Goal: Navigation & Orientation: Understand site structure

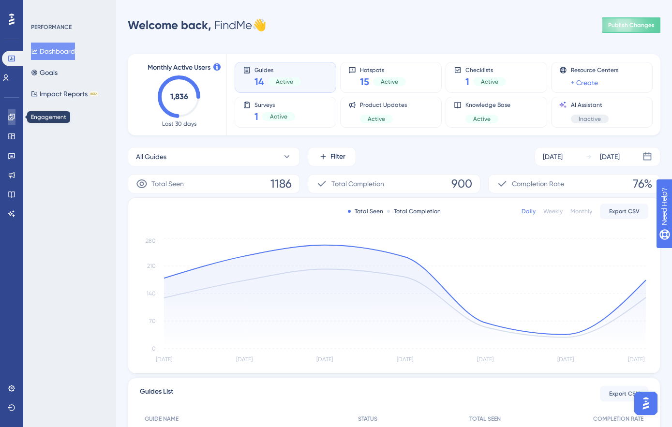
click at [12, 118] on icon at bounding box center [12, 117] width 8 height 8
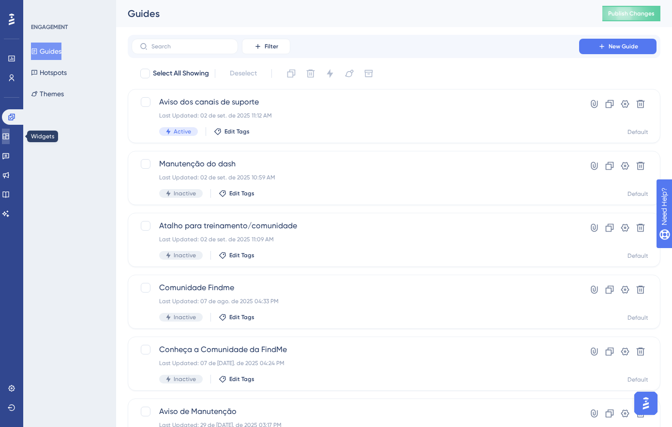
click at [10, 137] on icon at bounding box center [6, 137] width 8 height 8
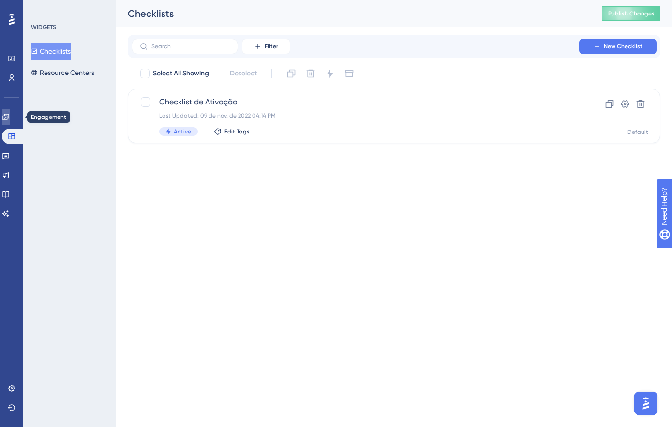
click at [10, 115] on icon at bounding box center [6, 117] width 8 height 8
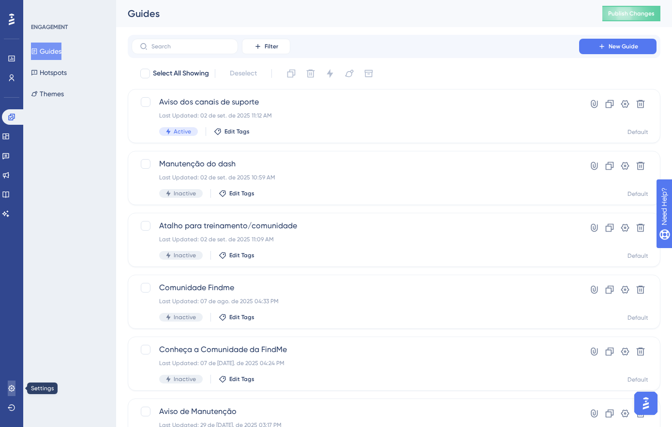
click at [11, 387] on icon at bounding box center [12, 389] width 8 height 8
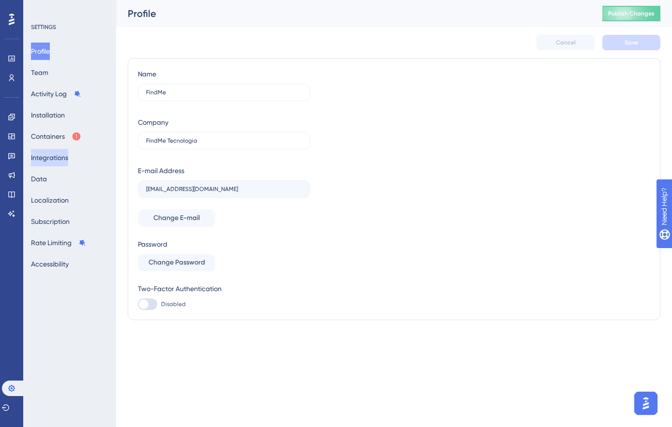
click at [56, 152] on button "Integrations" at bounding box center [49, 157] width 37 height 17
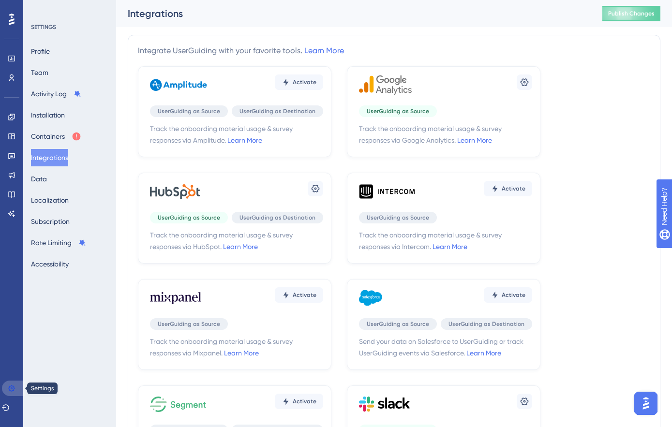
click at [15, 387] on icon at bounding box center [12, 389] width 8 height 8
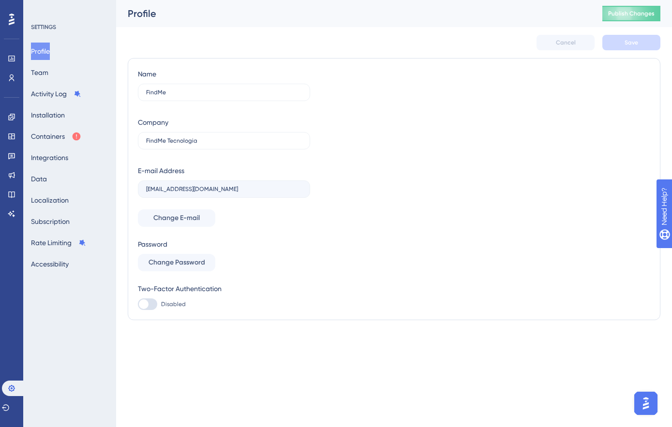
click at [12, 17] on icon at bounding box center [12, 20] width 6 height 12
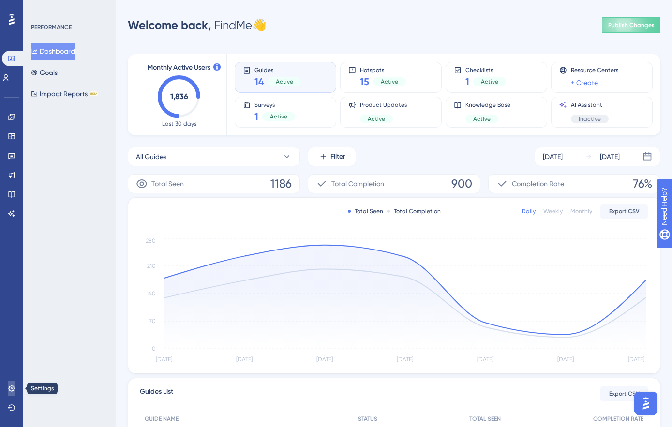
click at [10, 392] on link at bounding box center [12, 388] width 8 height 15
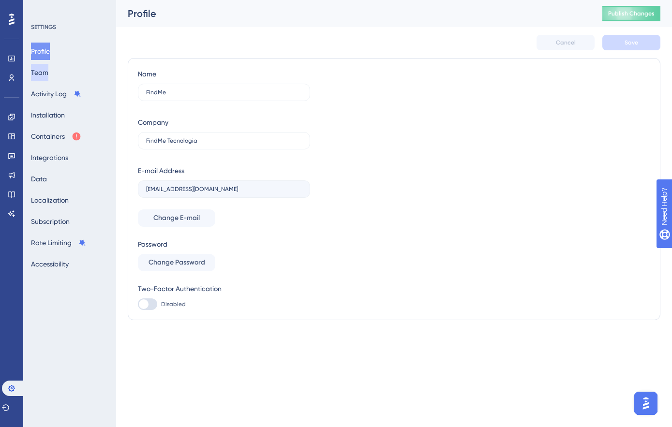
click at [42, 74] on button "Team" at bounding box center [39, 72] width 17 height 17
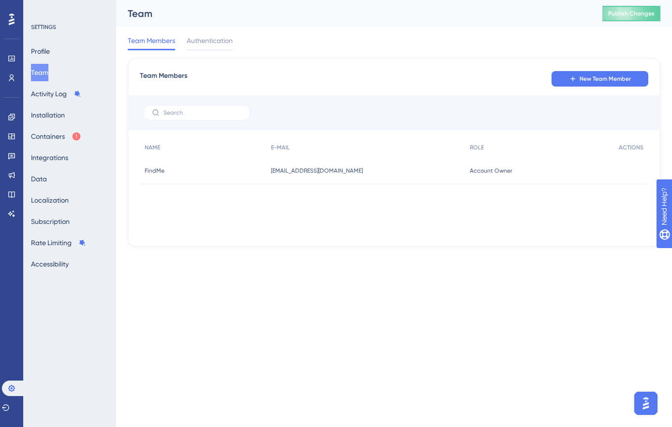
click at [607, 69] on div "Team Members New Team Member NAME E-MAIL ROLE ACTIONS FindMe FindMe [EMAIL_ADDR…" at bounding box center [394, 152] width 533 height 189
click at [605, 82] on span "New Team Member" at bounding box center [605, 79] width 51 height 8
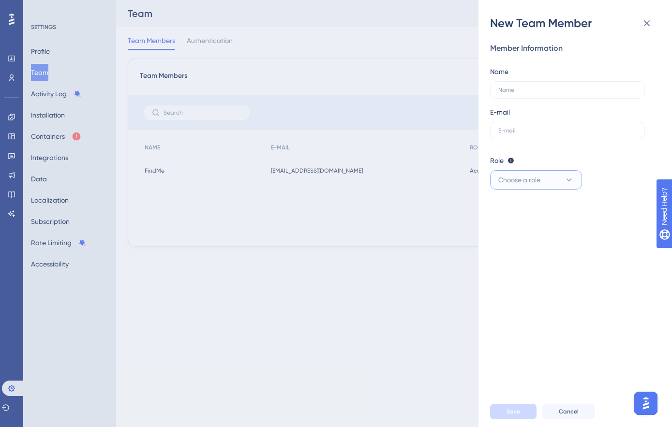
click at [564, 183] on button "Choose a role" at bounding box center [536, 179] width 92 height 19
click at [646, 27] on icon at bounding box center [647, 23] width 12 height 12
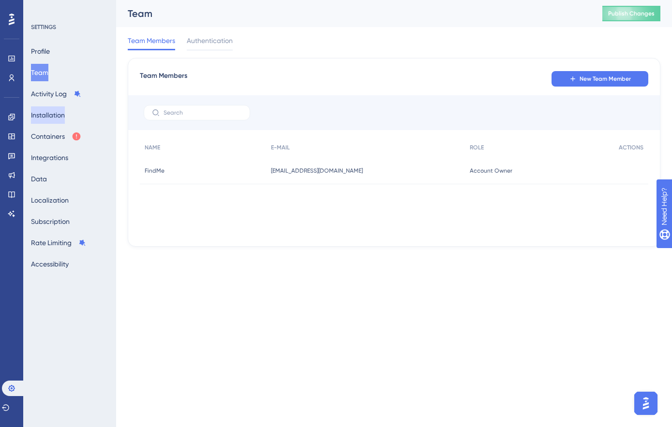
click at [50, 108] on button "Installation" at bounding box center [48, 114] width 34 height 17
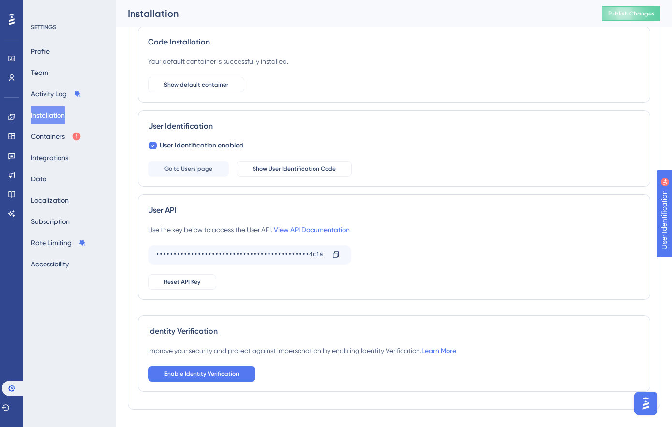
scroll to position [83, 0]
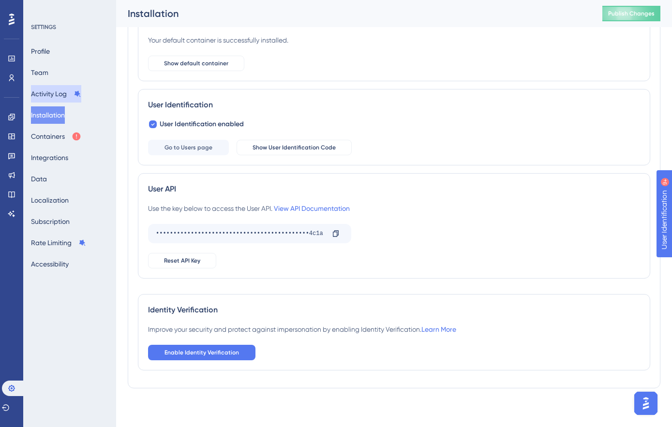
click at [45, 91] on button "Activity Log" at bounding box center [56, 93] width 50 height 17
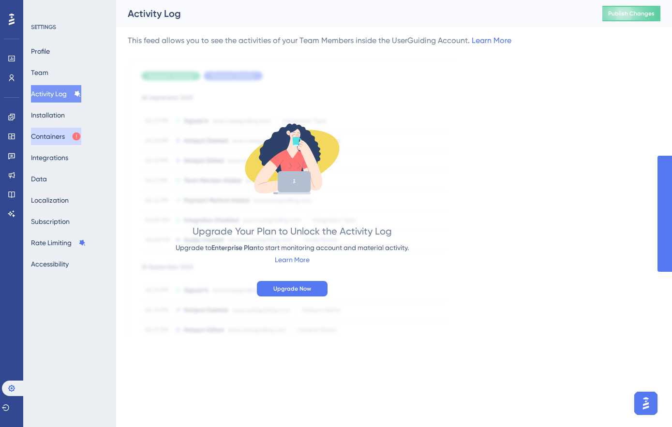
click at [48, 138] on button "Containers" at bounding box center [56, 136] width 50 height 17
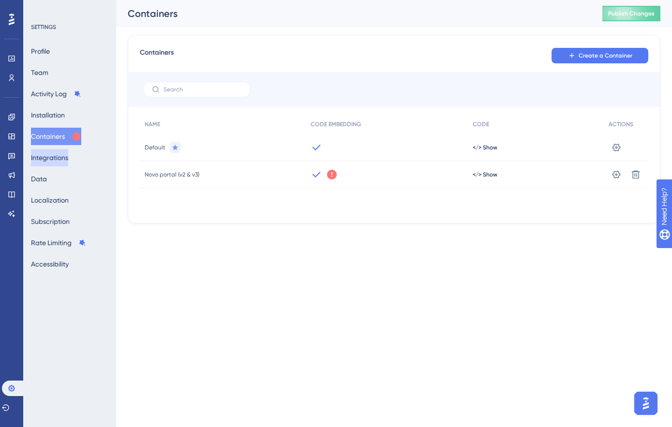
click at [50, 160] on button "Integrations" at bounding box center [49, 157] width 37 height 17
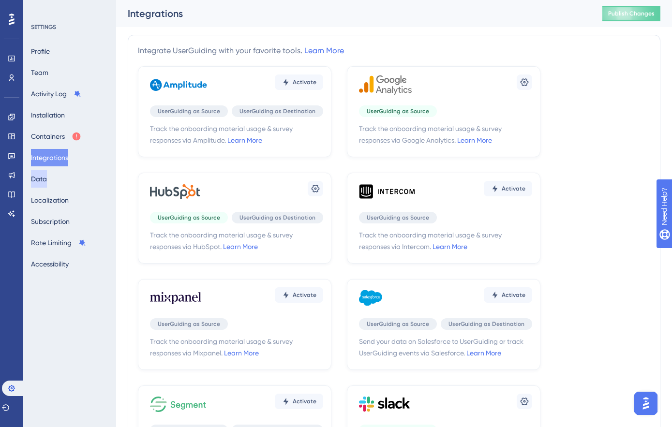
click at [44, 183] on button "Data" at bounding box center [39, 178] width 16 height 17
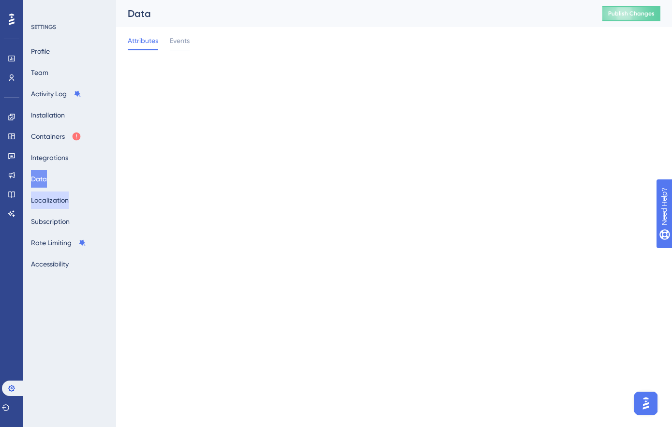
click at [47, 201] on button "Localization" at bounding box center [50, 200] width 38 height 17
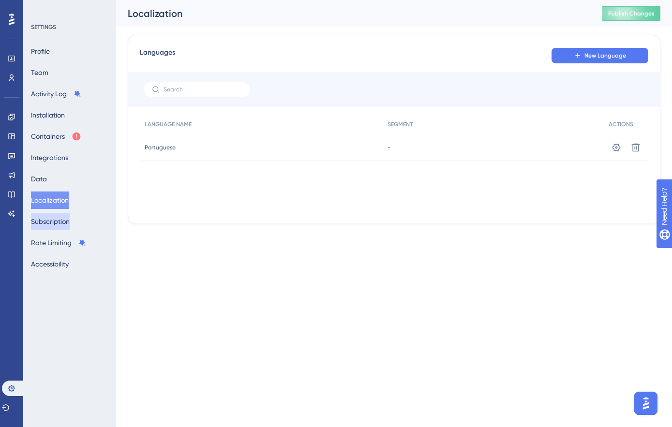
click at [47, 220] on button "Subscription" at bounding box center [50, 221] width 39 height 17
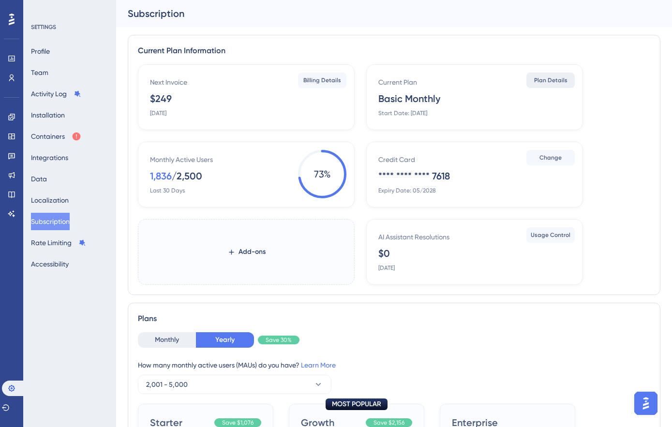
click at [532, 84] on button "Plan Details" at bounding box center [550, 80] width 48 height 15
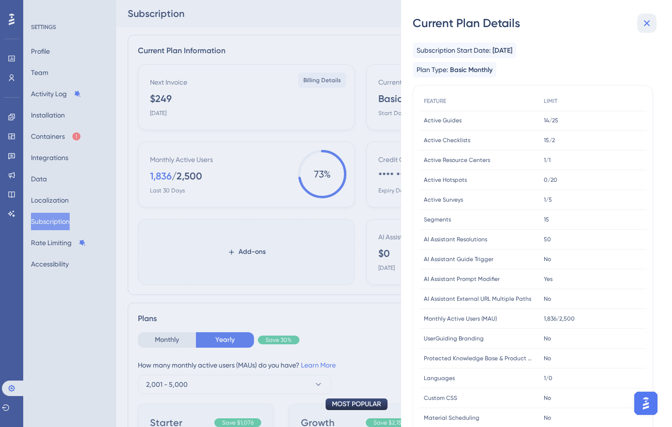
click at [648, 27] on icon at bounding box center [647, 23] width 12 height 12
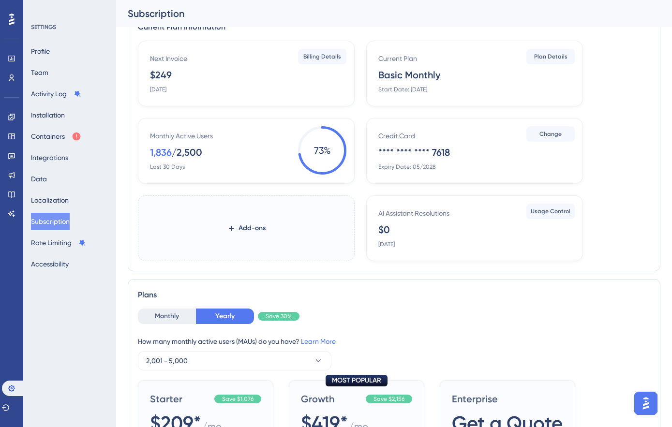
scroll to position [293, 0]
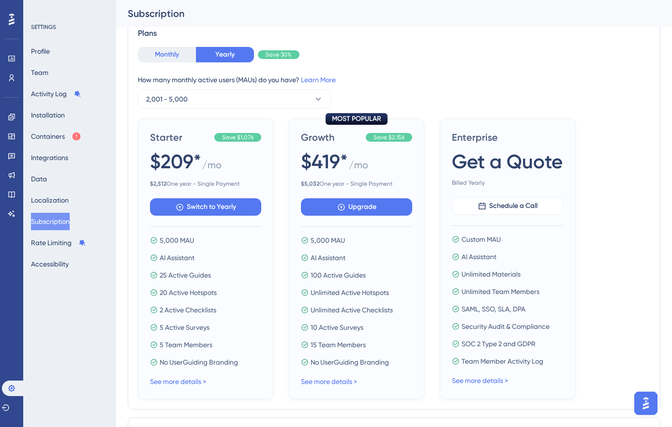
click at [159, 56] on button "Monthly" at bounding box center [167, 54] width 58 height 15
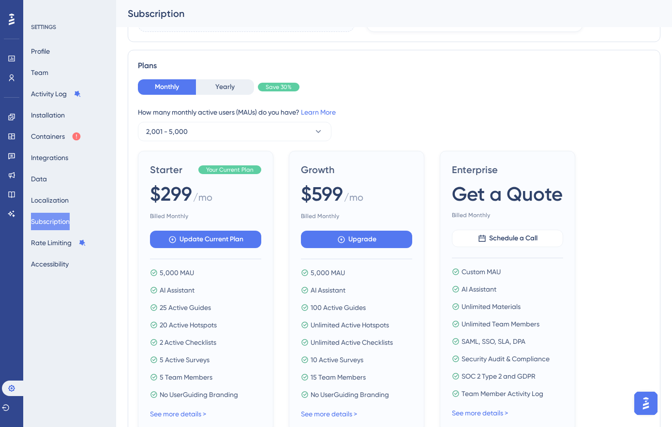
scroll to position [258, 0]
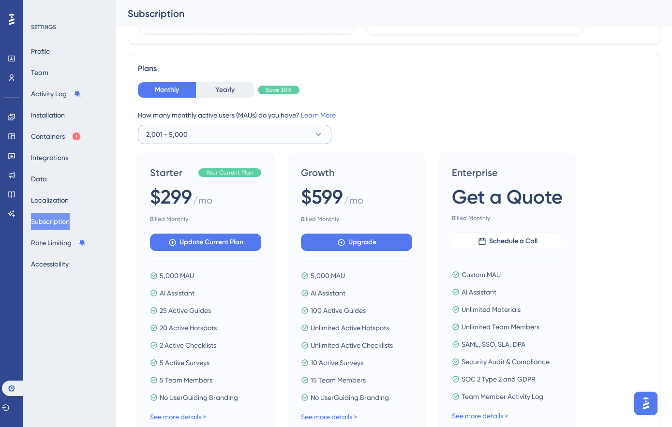
click at [223, 140] on button "2,001 - 5,000" at bounding box center [234, 134] width 193 height 19
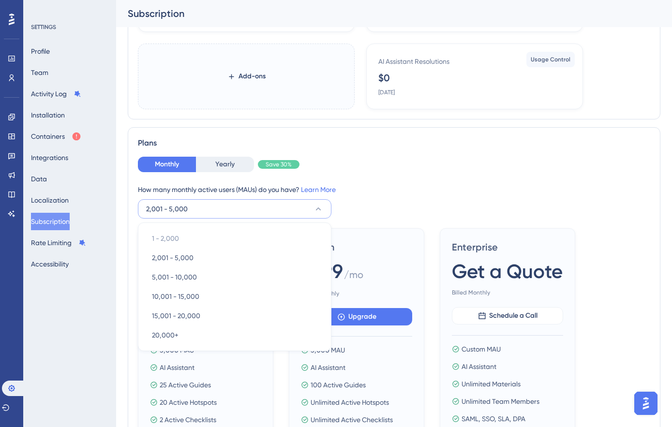
scroll to position [209, 0]
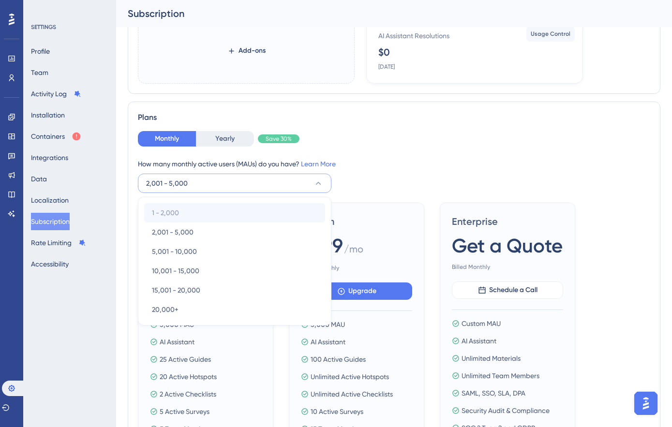
click at [183, 214] on div "1 - 2,000 1 - 2,000" at bounding box center [234, 212] width 165 height 19
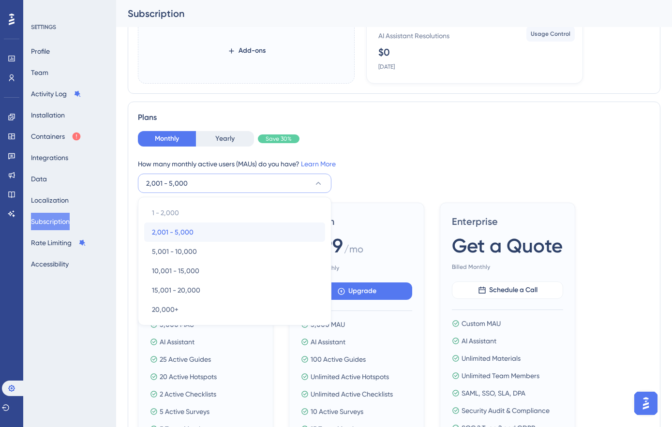
click at [187, 228] on span "2,001 - 5,000" at bounding box center [173, 232] width 42 height 12
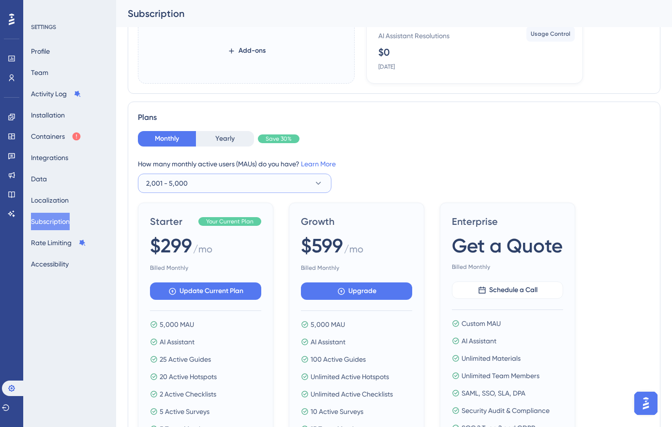
click at [183, 180] on span "2,001 - 5,000" at bounding box center [167, 184] width 42 height 12
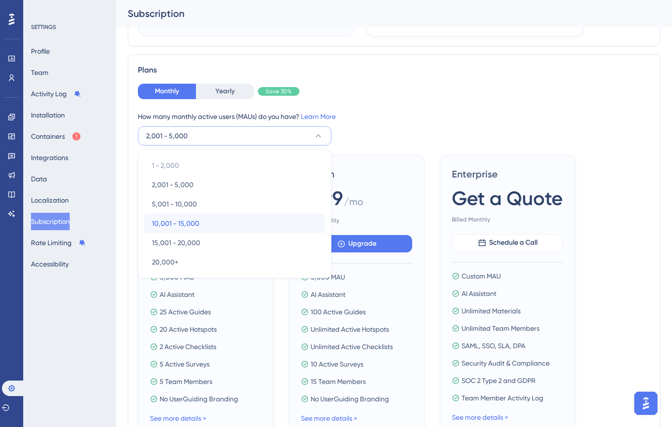
click at [170, 226] on span "10,001 - 15,000" at bounding box center [175, 224] width 47 height 12
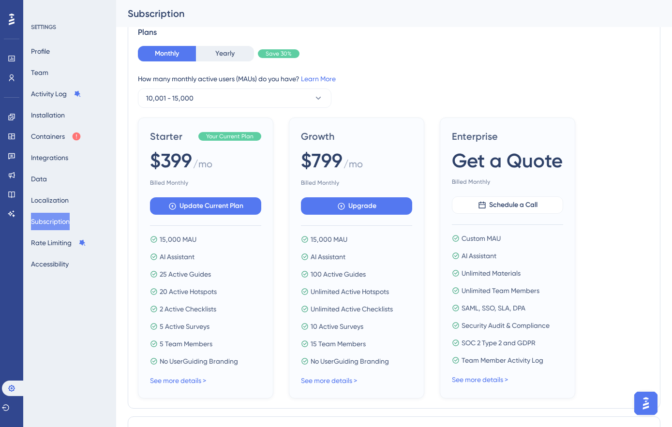
scroll to position [264, 0]
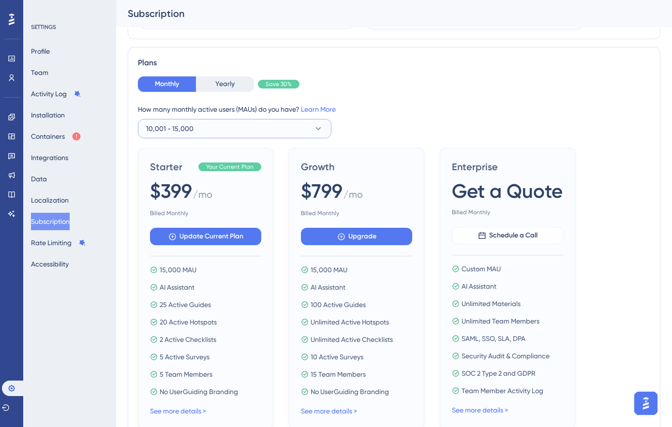
click at [211, 126] on button "10,001 - 15,000" at bounding box center [234, 128] width 193 height 19
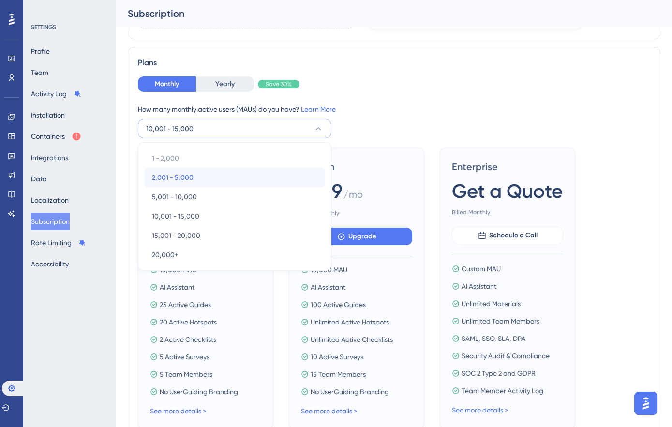
click at [198, 174] on div "2,001 - 5,000 2,001 - 5,000" at bounding box center [234, 177] width 165 height 19
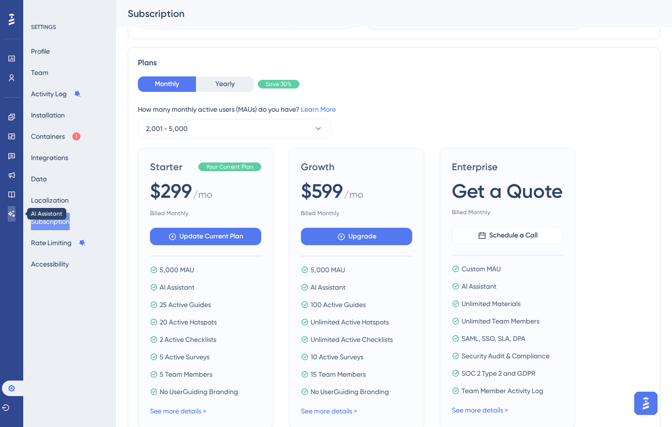
click at [11, 218] on link at bounding box center [12, 213] width 8 height 15
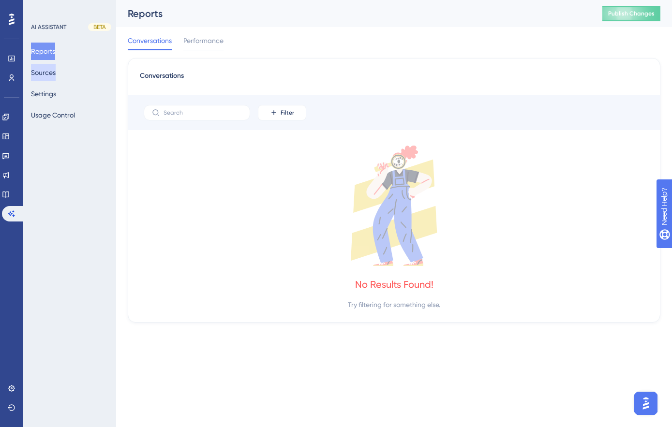
click at [56, 78] on button "Sources" at bounding box center [43, 72] width 25 height 17
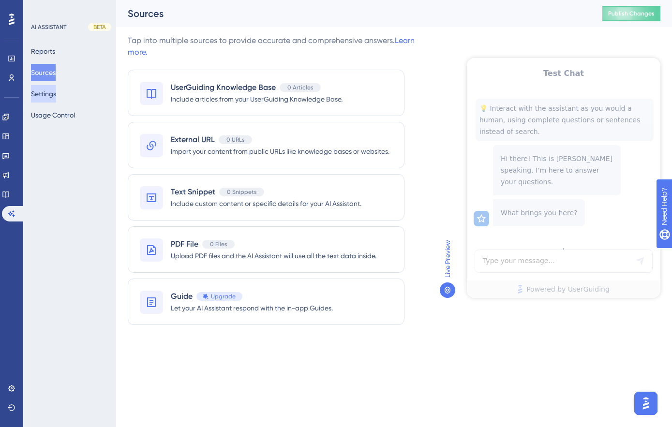
click at [54, 97] on button "Settings" at bounding box center [43, 93] width 25 height 17
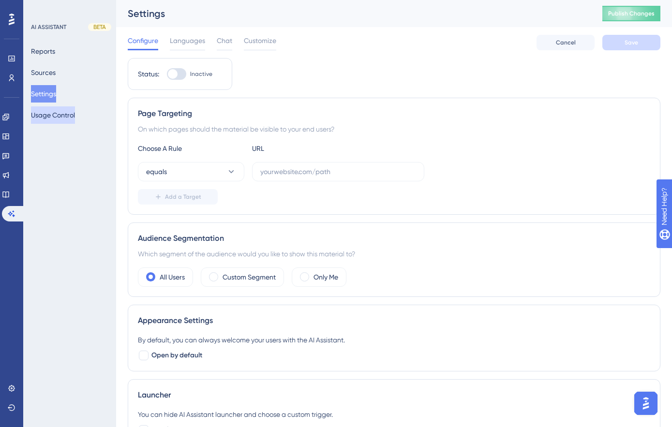
click at [57, 119] on button "Usage Control" at bounding box center [53, 114] width 44 height 17
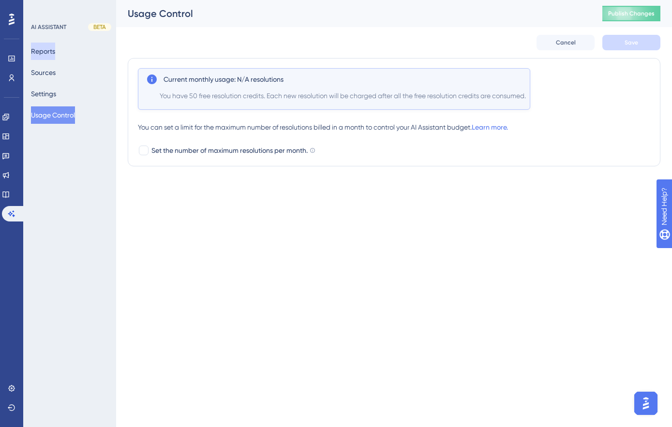
click at [48, 58] on button "Reports" at bounding box center [43, 51] width 24 height 17
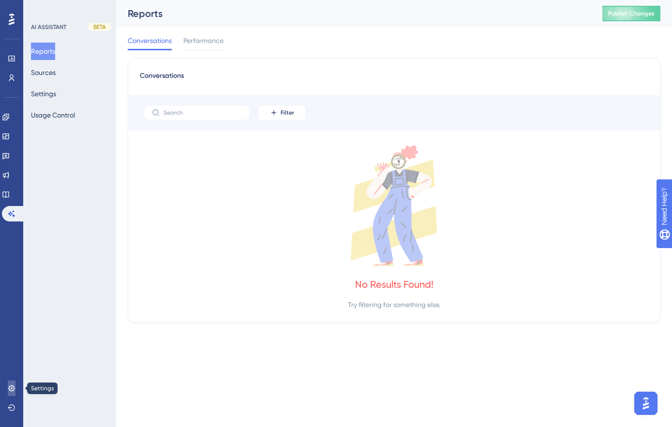
click at [13, 383] on link at bounding box center [12, 388] width 8 height 15
